Goal: Information Seeking & Learning: Find specific fact

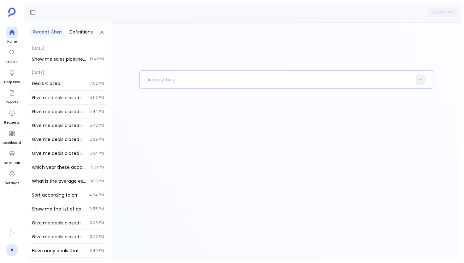
click at [172, 85] on p at bounding box center [276, 79] width 272 height 16
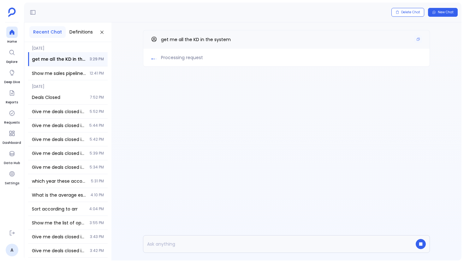
click at [418, 44] on div "get me all the KD in the system" at bounding box center [286, 39] width 287 height 19
click at [418, 42] on button "Copy" at bounding box center [419, 39] width 8 height 8
click at [15, 25] on aside "Home Explore Deep Dive Reports Requests Dashboard Data Hub Settings A" at bounding box center [12, 131] width 24 height 263
click at [14, 30] on icon at bounding box center [12, 32] width 6 height 6
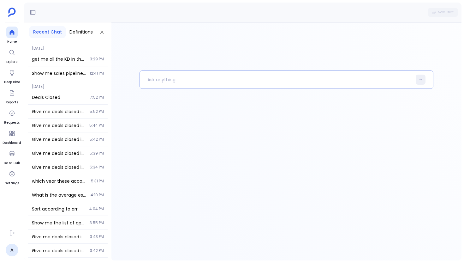
click at [176, 79] on p at bounding box center [276, 79] width 272 height 16
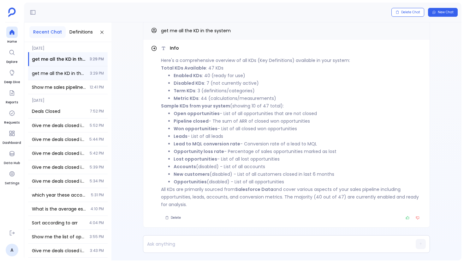
click at [66, 70] on span "get me all the KD in the system" at bounding box center [59, 73] width 54 height 6
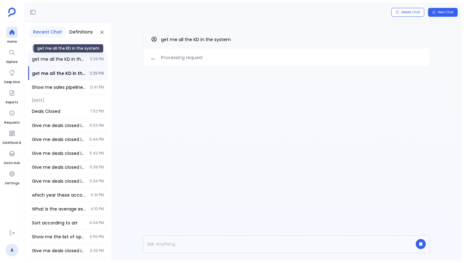
click at [70, 60] on span "get me all the KD in the system" at bounding box center [59, 59] width 54 height 6
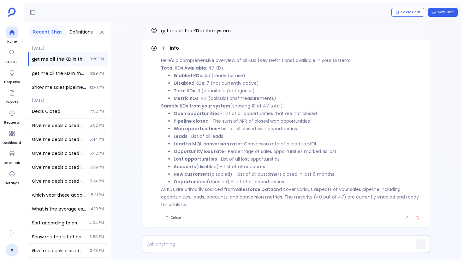
scroll to position [-9, 0]
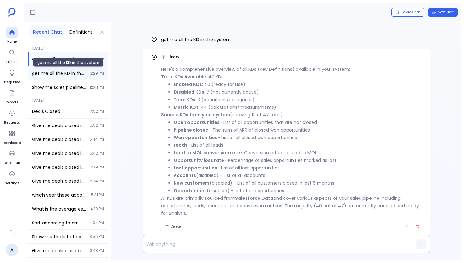
click at [84, 70] on span "get me all the KD in the system" at bounding box center [59, 73] width 54 height 6
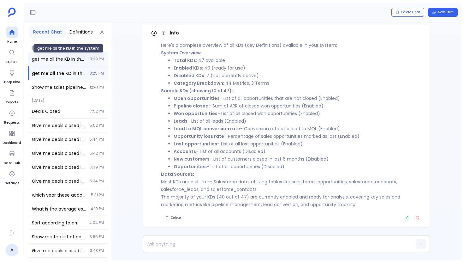
click at [82, 56] on span "get me all the KD in the system" at bounding box center [59, 59] width 54 height 6
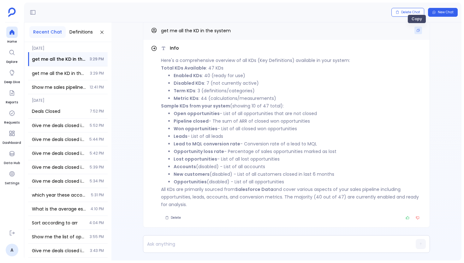
click at [418, 28] on button "Copy" at bounding box center [419, 31] width 8 height 8
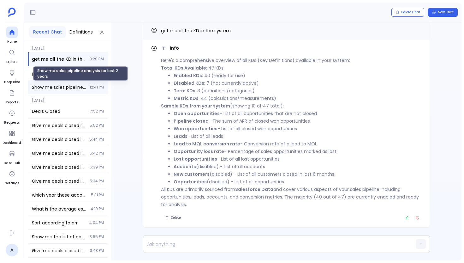
click at [53, 85] on span "Show me sales pipeline analysis for last 2 years" at bounding box center [59, 87] width 54 height 6
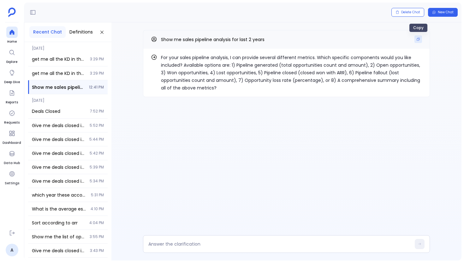
click at [421, 42] on button "Copy" at bounding box center [419, 39] width 8 height 8
click at [13, 40] on span "Home" at bounding box center [11, 41] width 11 height 5
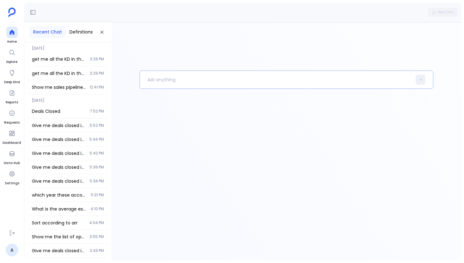
click at [155, 78] on p at bounding box center [276, 79] width 272 height 16
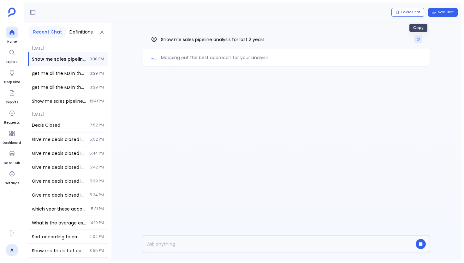
click at [417, 41] on button "Copy" at bounding box center [419, 39] width 8 height 8
click at [13, 32] on icon at bounding box center [11, 32] width 5 height 5
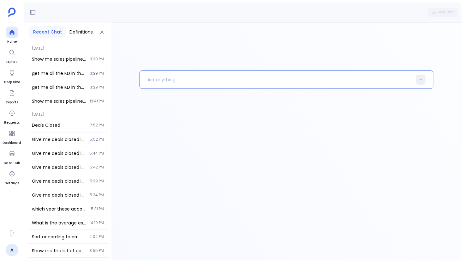
click at [157, 73] on p at bounding box center [276, 79] width 272 height 16
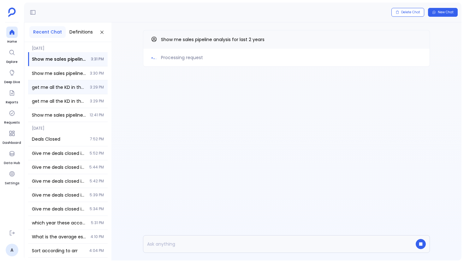
click at [42, 89] on span "get me all the KD in the system" at bounding box center [59, 87] width 54 height 6
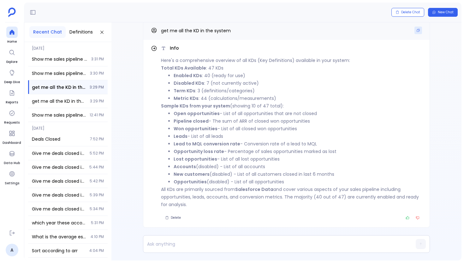
click at [418, 30] on icon "Copy" at bounding box center [419, 30] width 4 height 4
click at [9, 33] on icon at bounding box center [11, 32] width 5 height 5
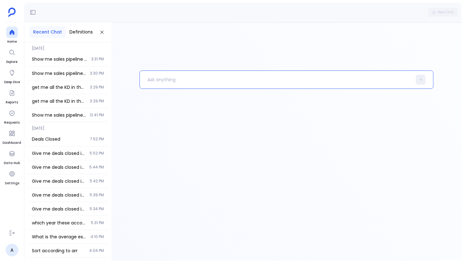
click at [165, 75] on p at bounding box center [276, 79] width 272 height 16
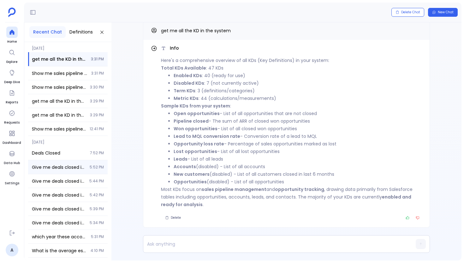
click at [81, 173] on div "Give me deals closed in [DATE] 5:52 PM" at bounding box center [68, 167] width 80 height 14
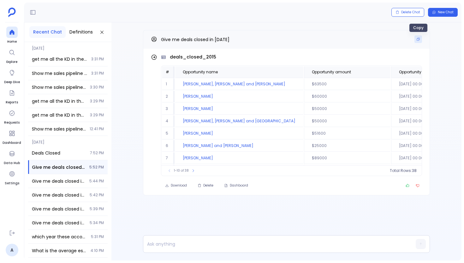
click at [420, 38] on icon "Copy" at bounding box center [418, 39] width 3 height 3
click at [17, 34] on div at bounding box center [11, 32] width 11 height 11
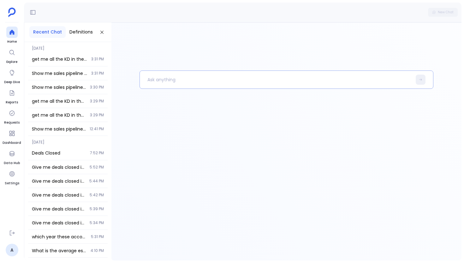
click at [177, 84] on p at bounding box center [276, 79] width 272 height 16
